Goal: Information Seeking & Learning: Learn about a topic

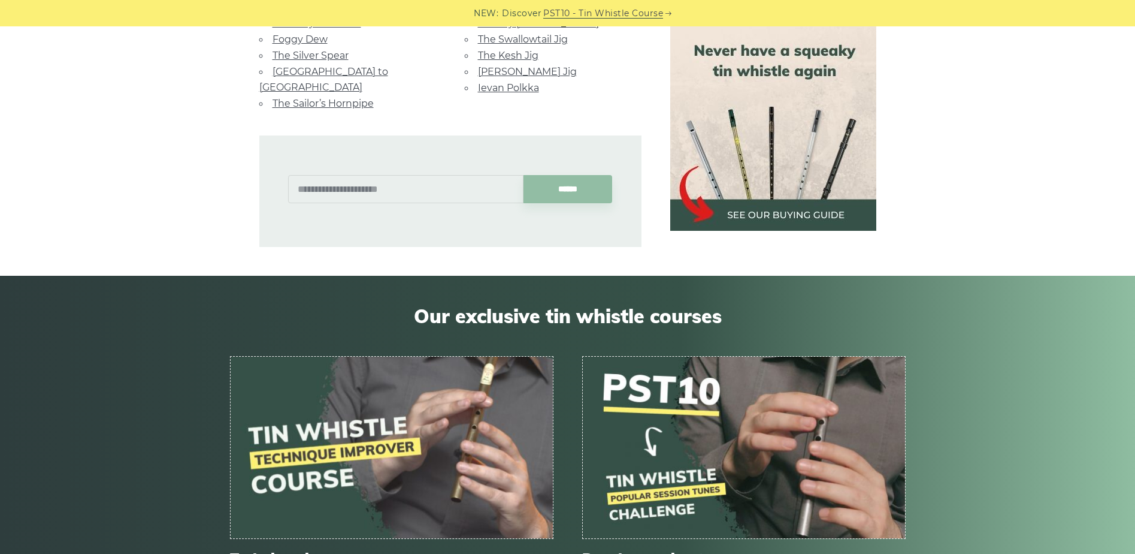
scroll to position [597, 0]
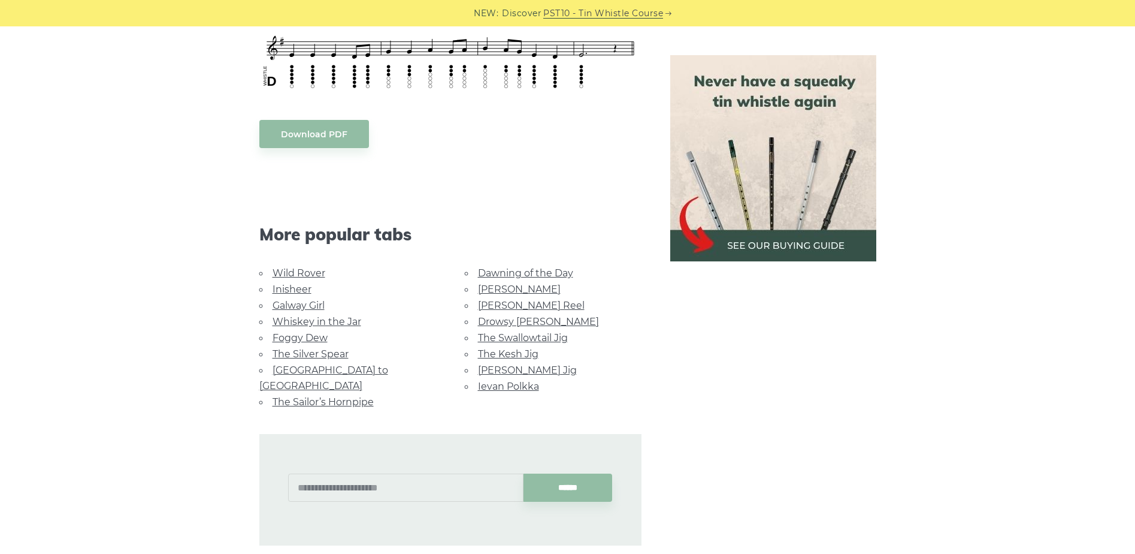
click at [319, 301] on link "Galway Girl" at bounding box center [299, 305] width 52 height 11
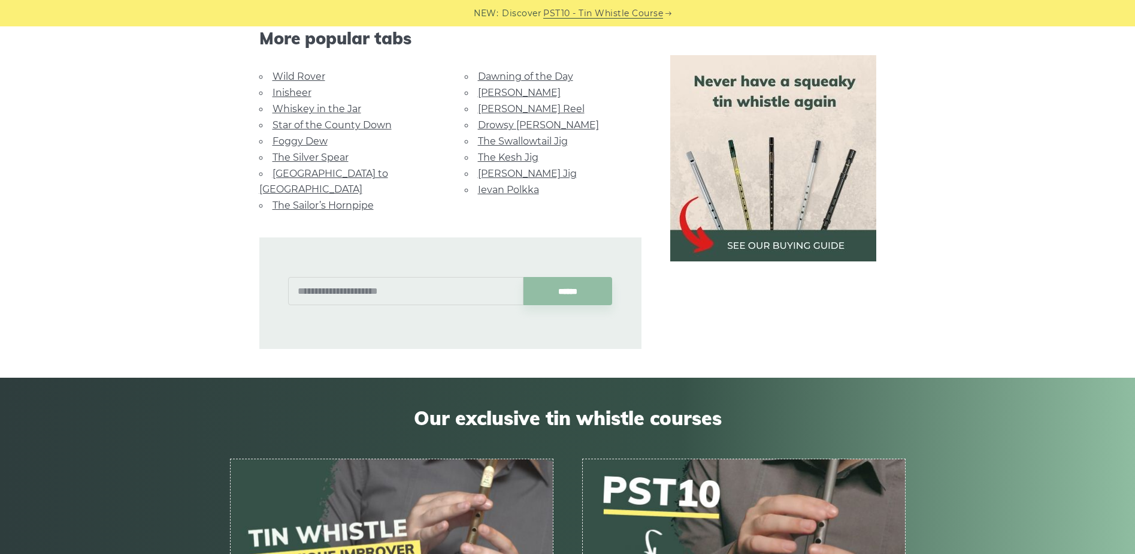
scroll to position [896, 0]
click at [350, 167] on link "Rocky Road to Dublin" at bounding box center [323, 180] width 129 height 27
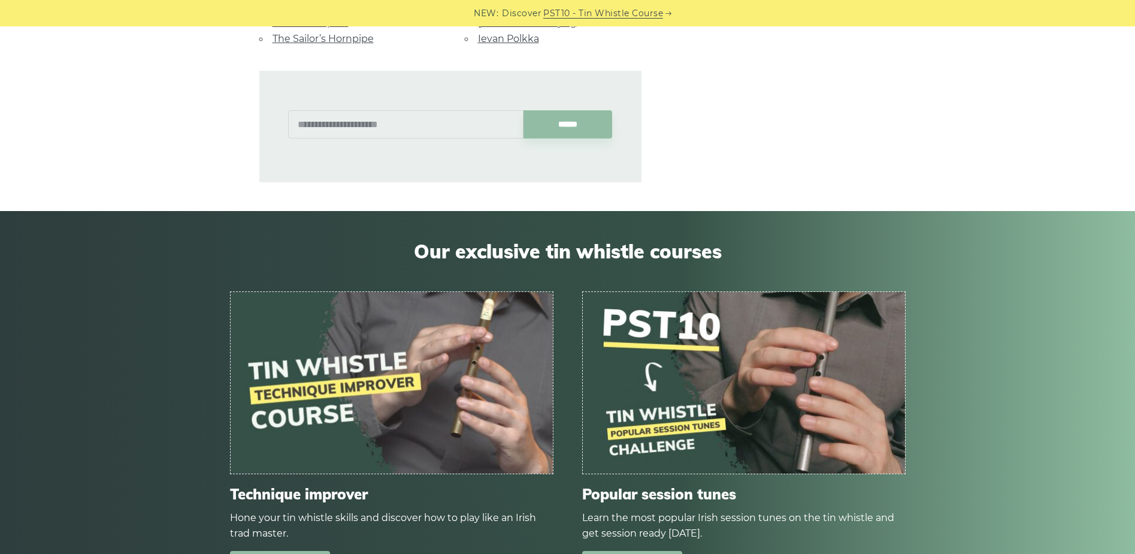
scroll to position [597, 0]
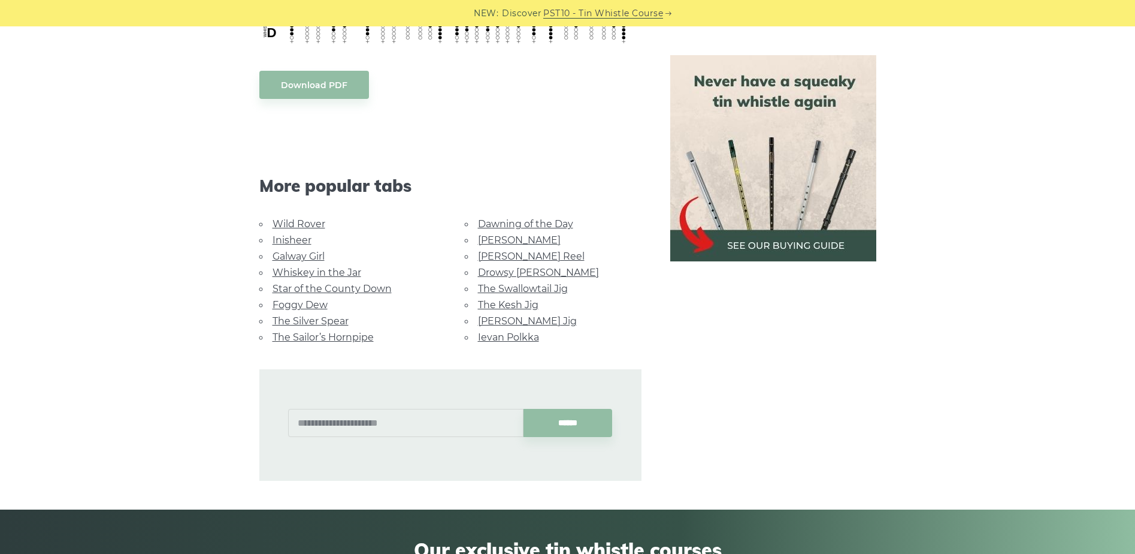
click at [326, 267] on link "Whiskey in the Jar" at bounding box center [317, 272] width 89 height 11
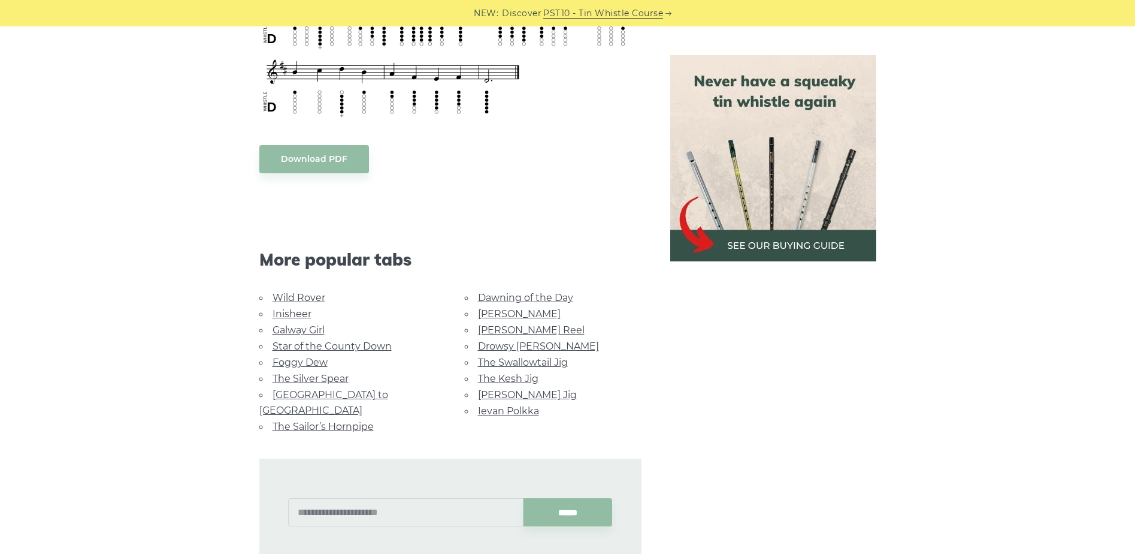
scroll to position [597, 0]
